Goal: Navigation & Orientation: Find specific page/section

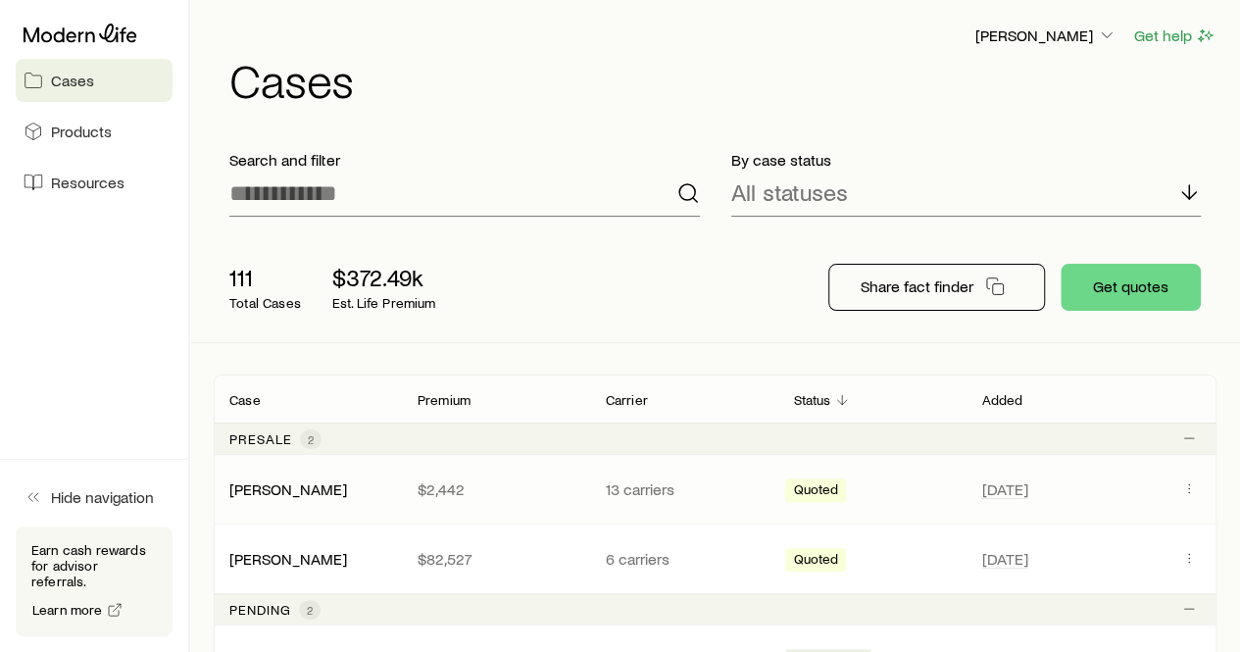
click at [816, 487] on span "Quoted" at bounding box center [815, 491] width 45 height 21
click at [88, 177] on span "Resources" at bounding box center [87, 182] width 73 height 20
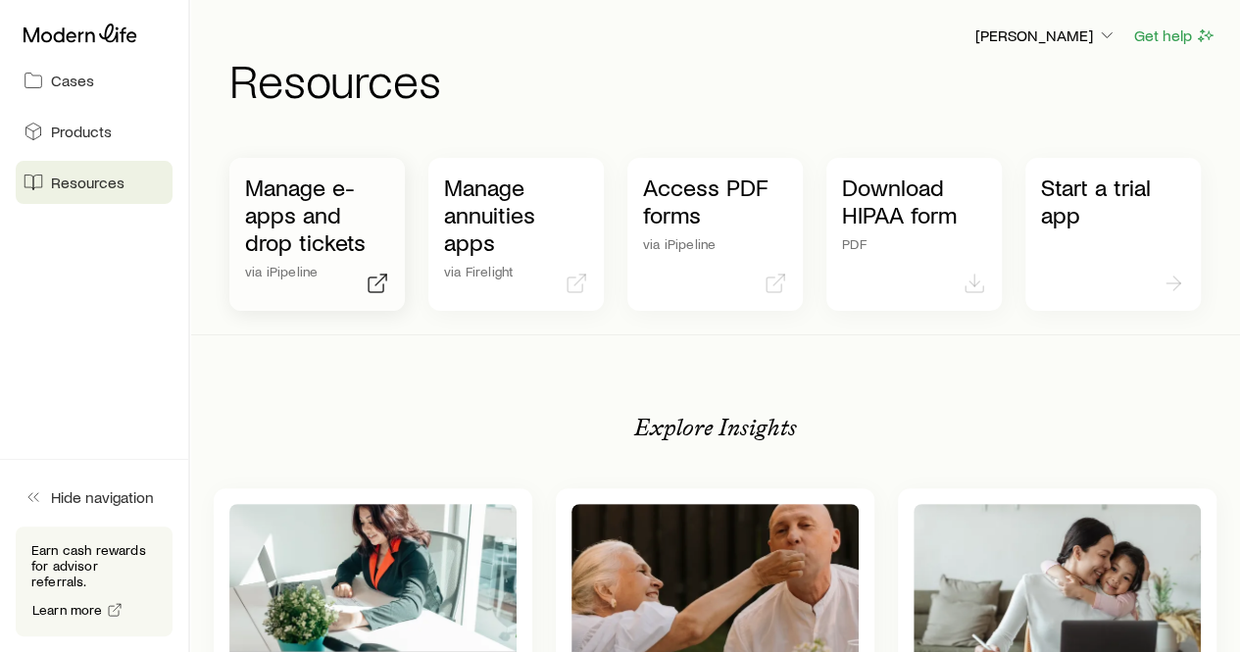
click at [291, 195] on p "Manage e-apps and drop tickets" at bounding box center [317, 214] width 144 height 82
